Goal: Task Accomplishment & Management: Use online tool/utility

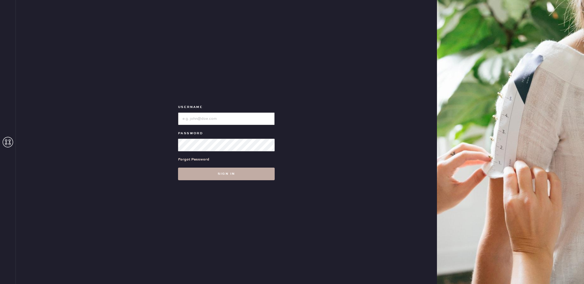
type input "reformationbellevue"
click at [210, 170] on button "Sign in" at bounding box center [226, 174] width 97 height 13
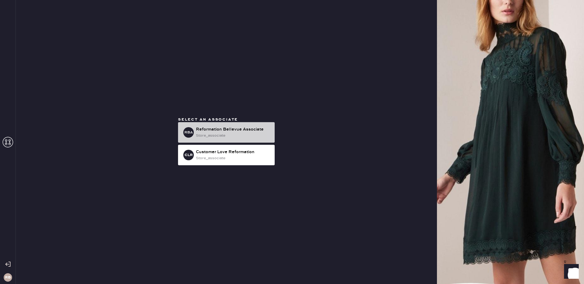
click at [230, 133] on div "store_associate" at bounding box center [233, 136] width 75 height 6
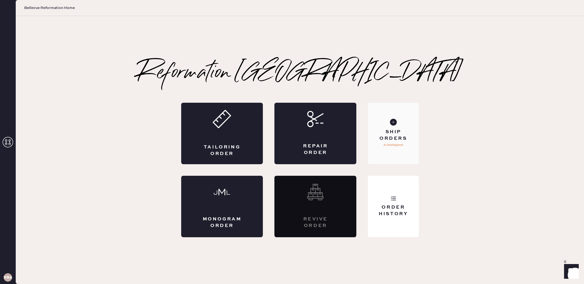
click at [403, 134] on div "Ship Orders" at bounding box center [393, 135] width 42 height 13
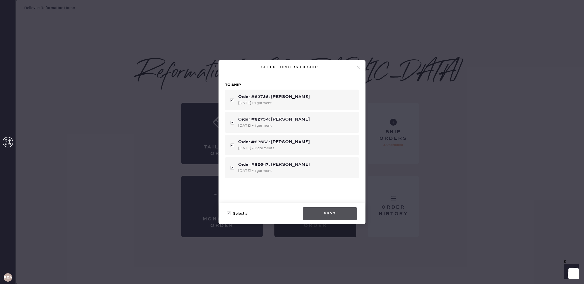
click at [336, 216] on button "Next" at bounding box center [330, 213] width 54 height 13
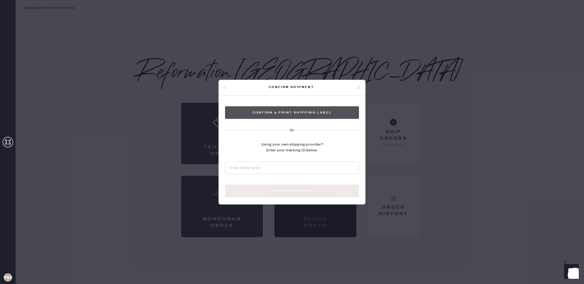
click at [300, 114] on button "Confirm & Print shipping label" at bounding box center [292, 112] width 134 height 13
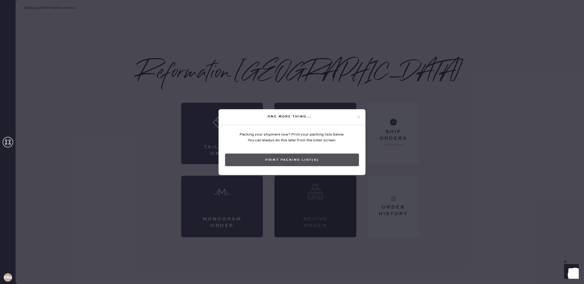
click at [279, 161] on button "Print Packing List(s)" at bounding box center [292, 159] width 134 height 13
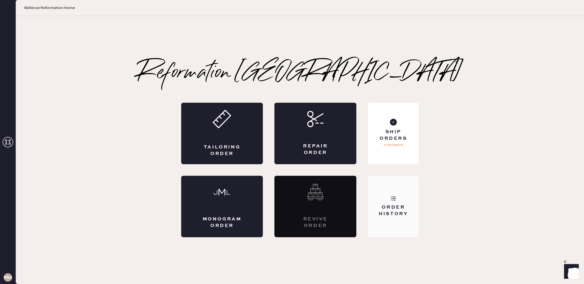
click at [392, 198] on icon at bounding box center [393, 198] width 5 height 5
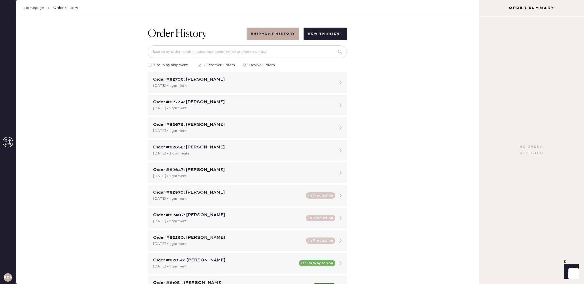
click at [169, 64] on span "Group by shipment" at bounding box center [171, 65] width 34 height 6
click at [148, 63] on input "Group by shipment" at bounding box center [148, 62] width 0 height 0
checkbox input "true"
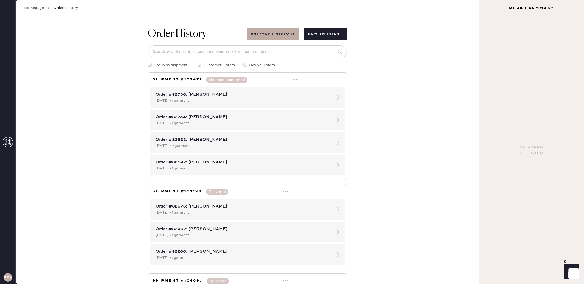
click at [294, 79] on icon at bounding box center [294, 79] width 5 height 5
click at [278, 90] on div "Print Shipping Label" at bounding box center [273, 90] width 36 height 6
